Goal: Task Accomplishment & Management: Use online tool/utility

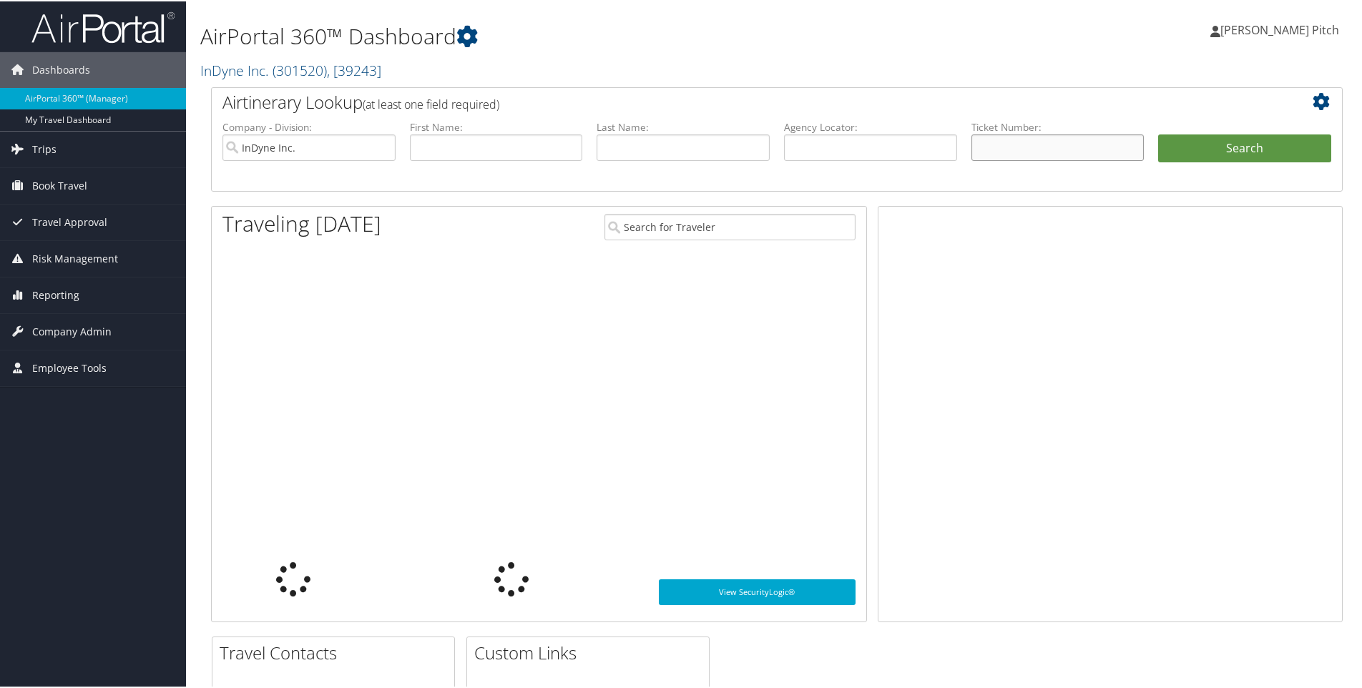
click at [1006, 147] on input "text" at bounding box center [1058, 146] width 173 height 26
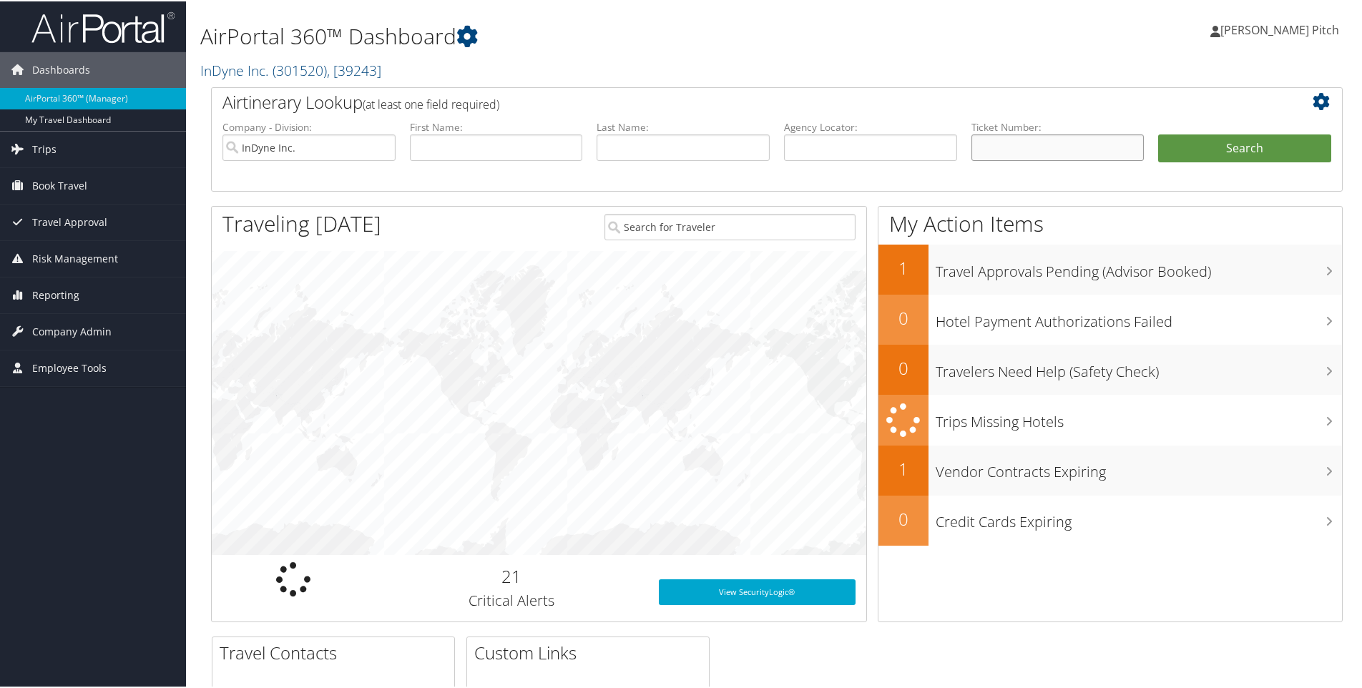
paste input "0067310234835"
type input "0067310234835"
click at [1219, 139] on button "Search" at bounding box center [1244, 147] width 173 height 29
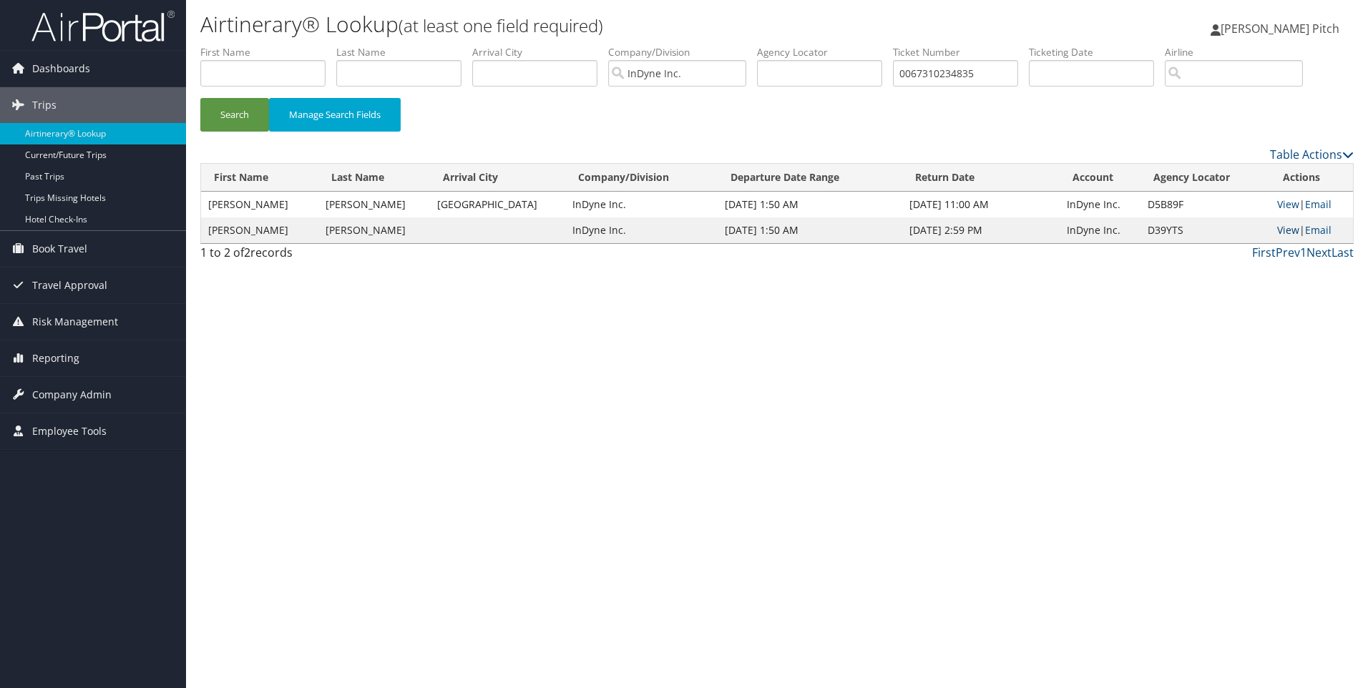
click at [1282, 228] on link "View" at bounding box center [1288, 230] width 22 height 14
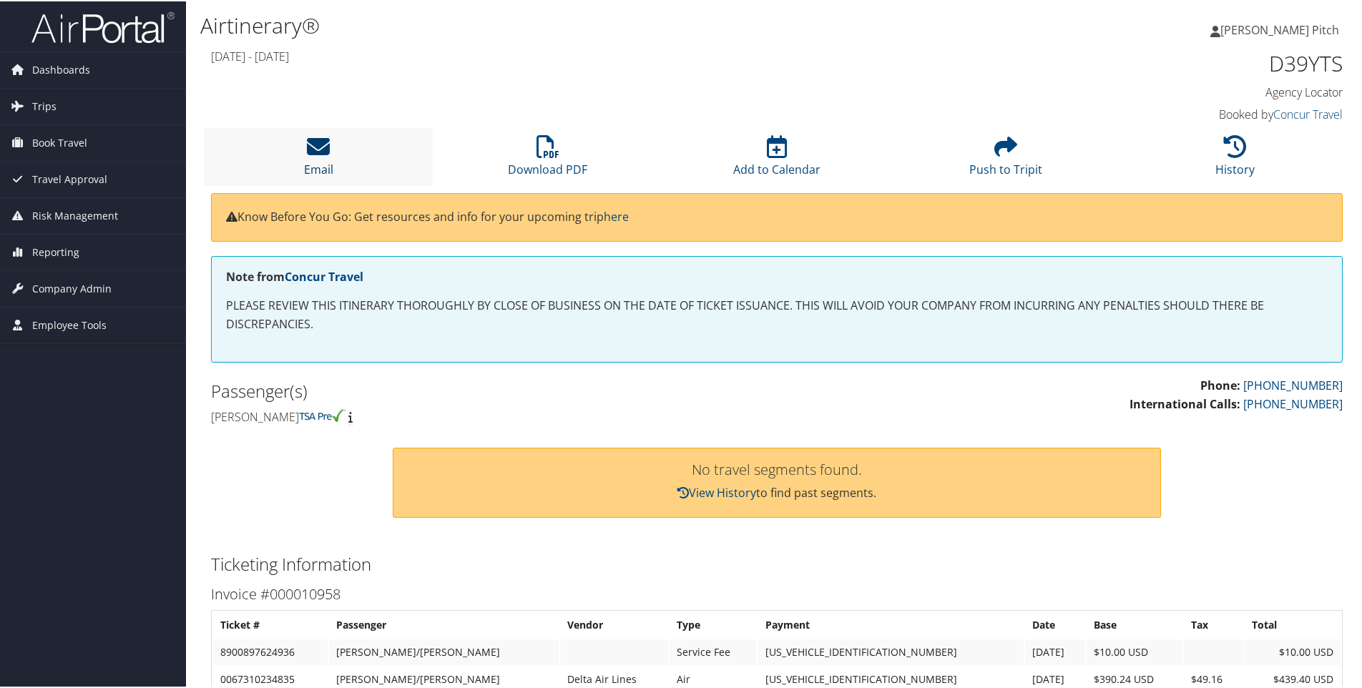
click at [321, 150] on icon at bounding box center [318, 145] width 23 height 23
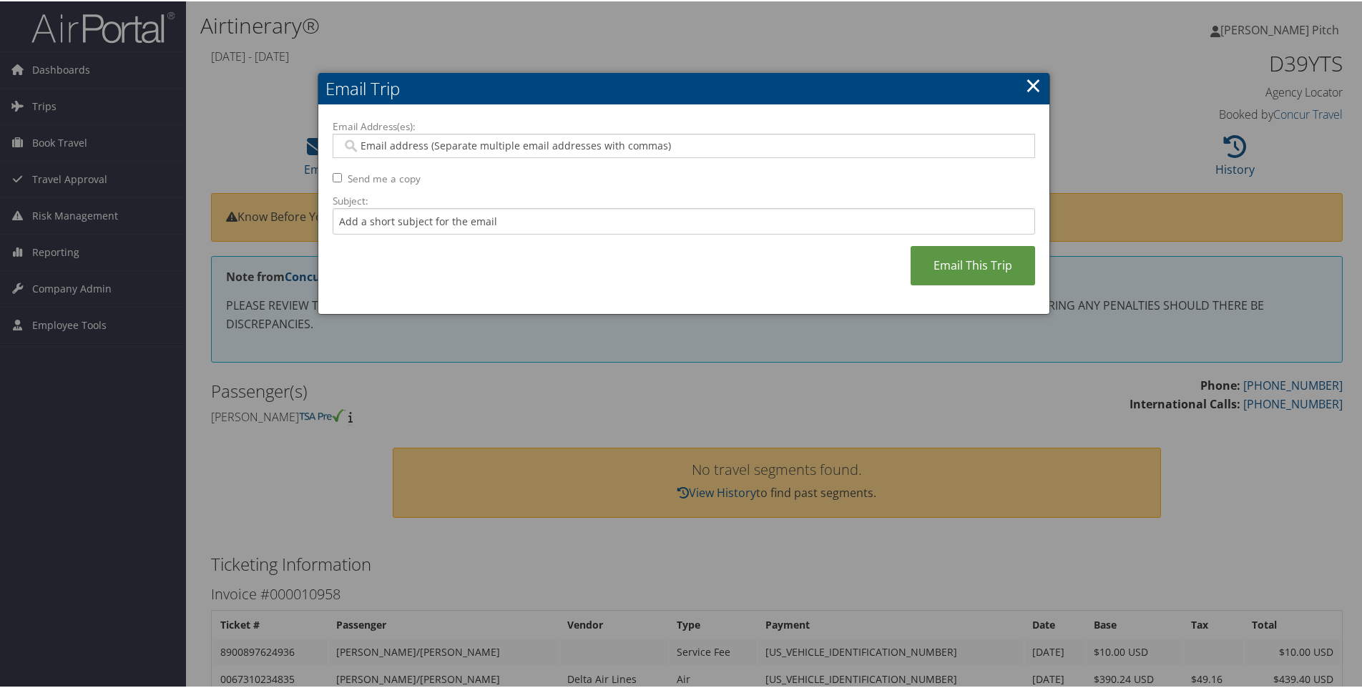
click at [655, 141] on input "Email Address(es):" at bounding box center [683, 144] width 683 height 14
type input "dpitch"
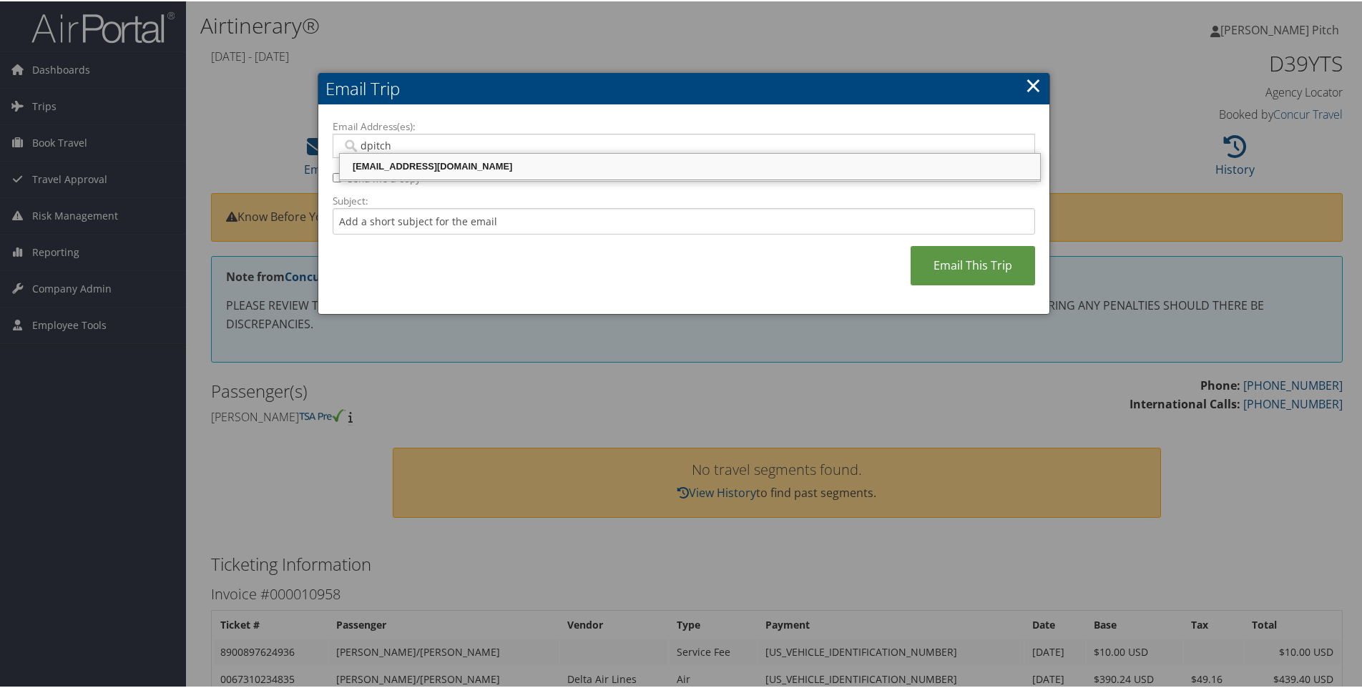
click at [440, 163] on div "dpitch@indyneinc.com" at bounding box center [690, 165] width 696 height 14
type input "dpitch@indyneinc.com"
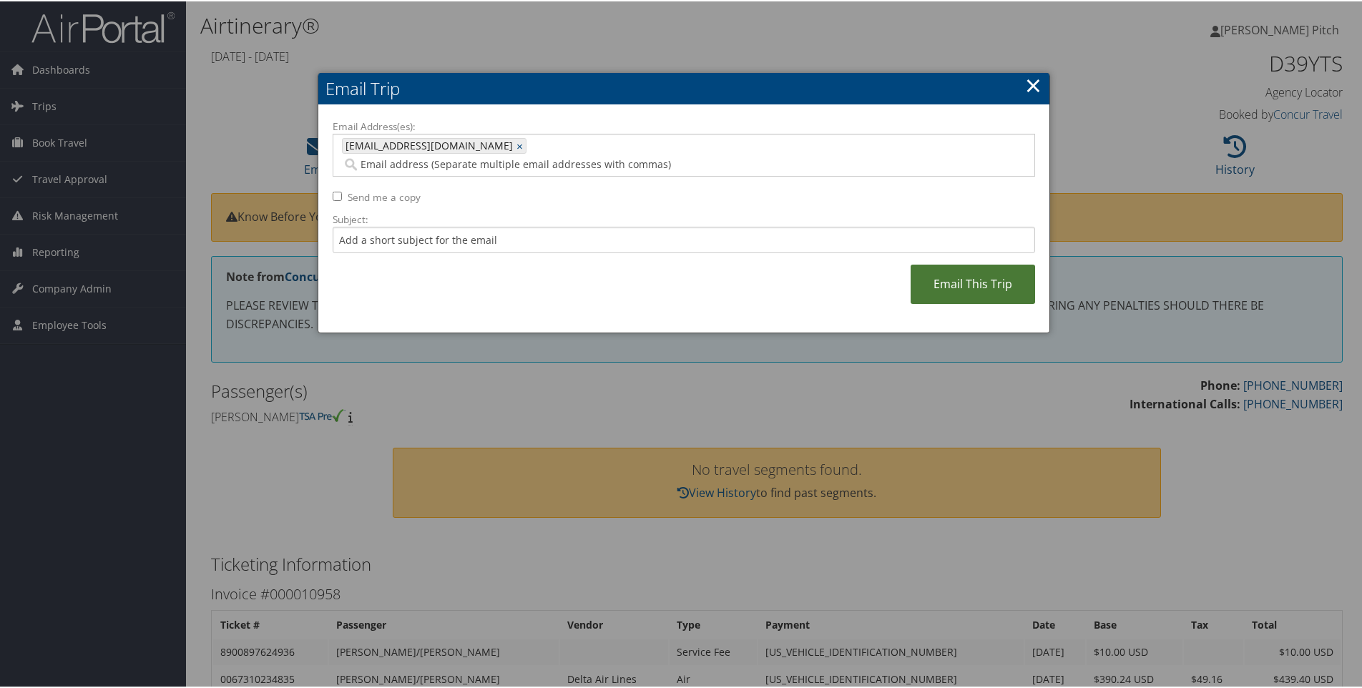
click at [935, 263] on link "Email This Trip" at bounding box center [973, 282] width 125 height 39
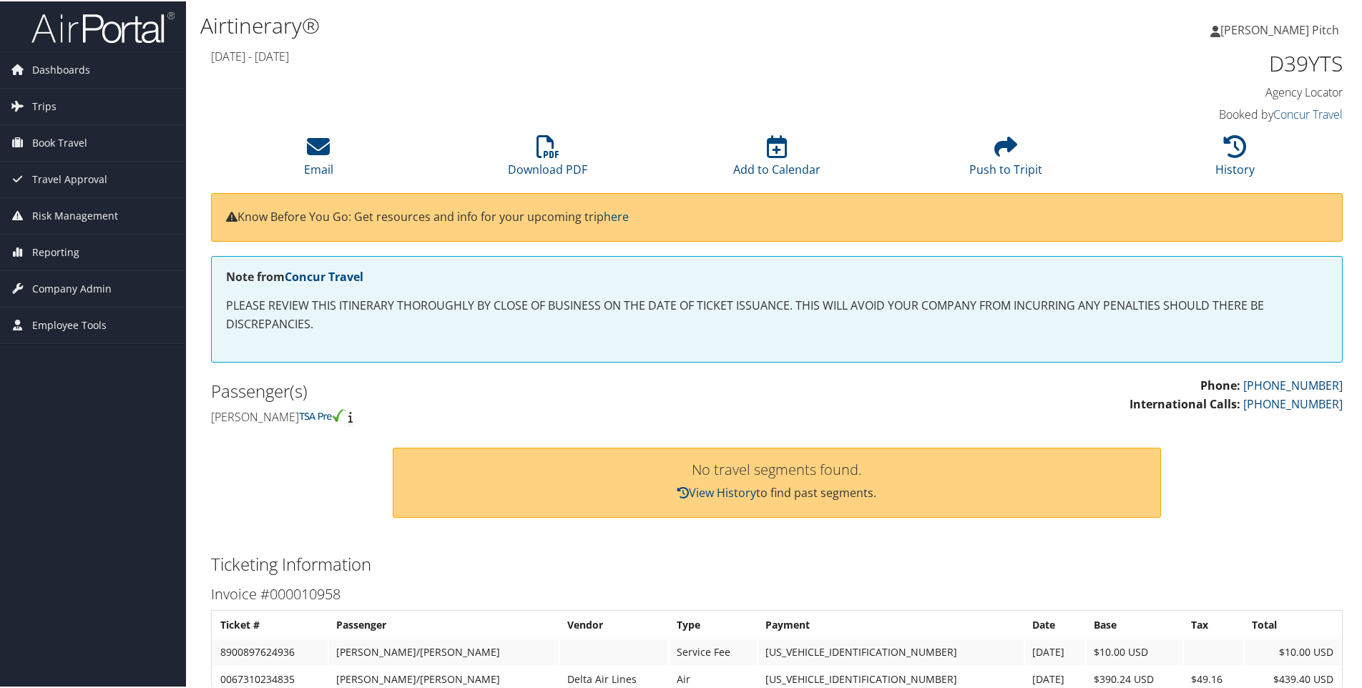
click at [546, 688] on html "Menu Dashboards ► AirPortal 360™ (Manager) My Travel Dashboard Trips ► Airtiner…" at bounding box center [684, 344] width 1368 height 688
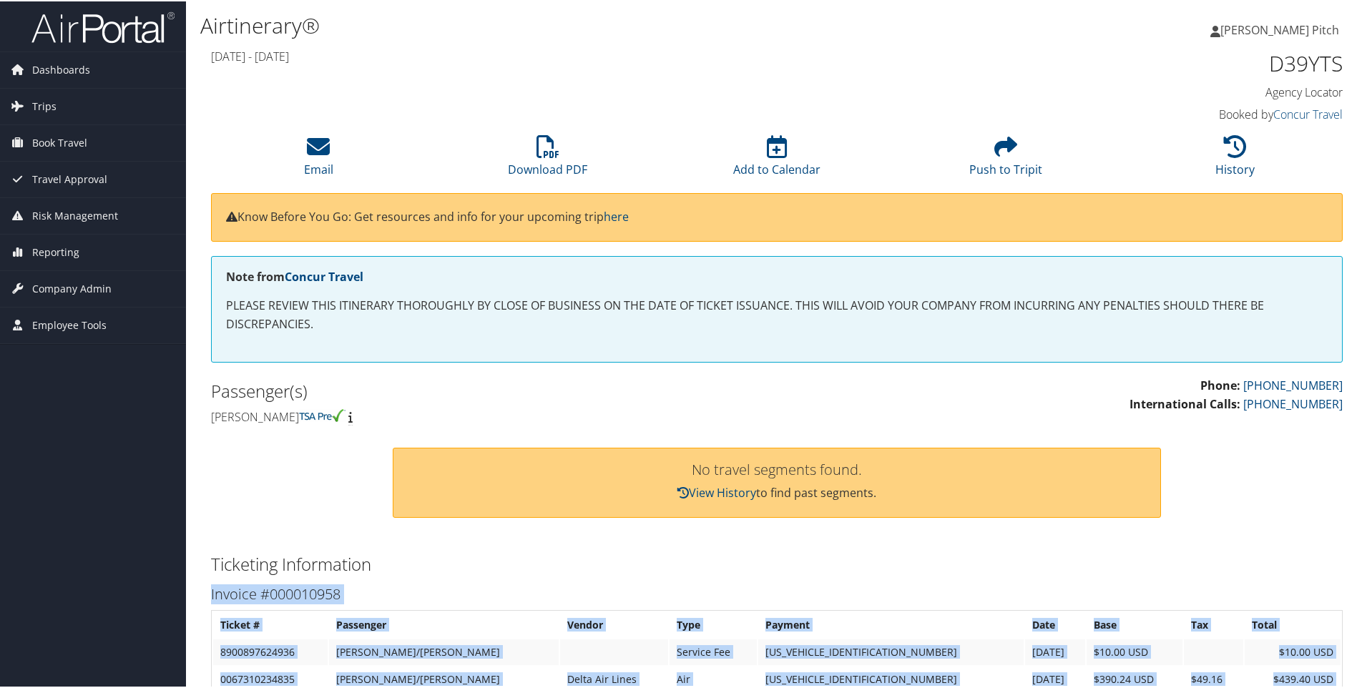
scroll to position [95, 0]
